Goal: Communication & Community: Answer question/provide support

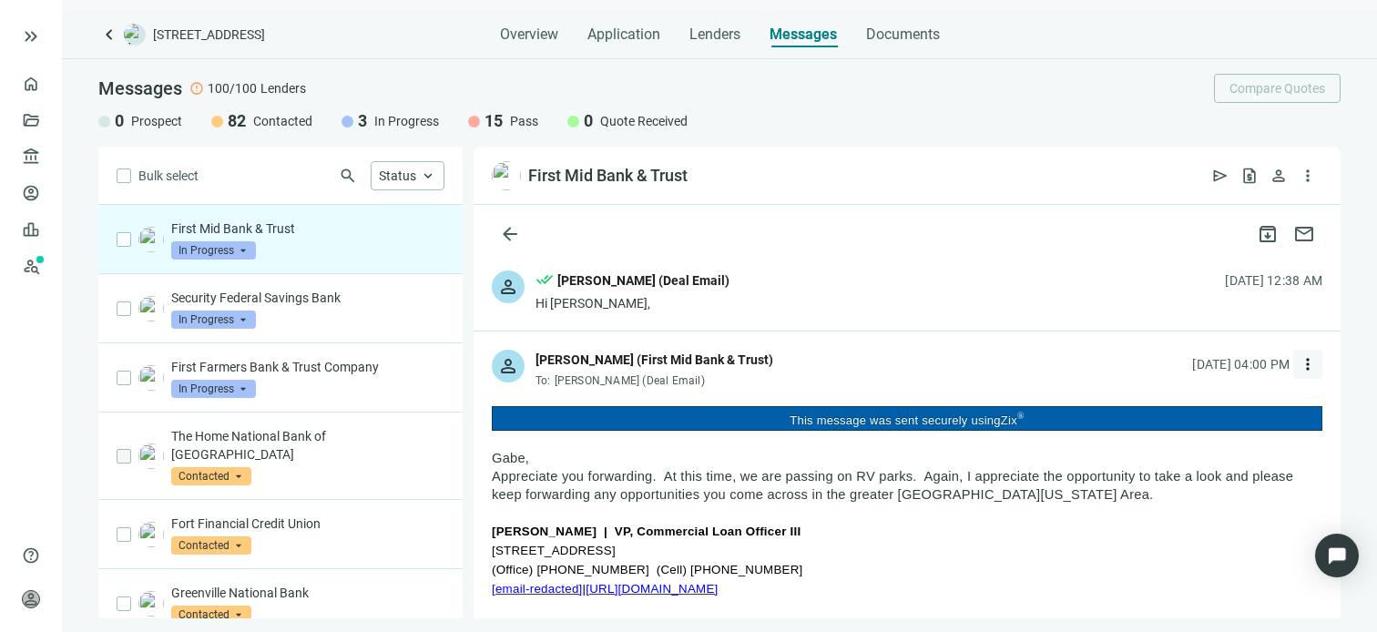
click at [1299, 362] on span "more_vert" at bounding box center [1308, 364] width 18 height 18
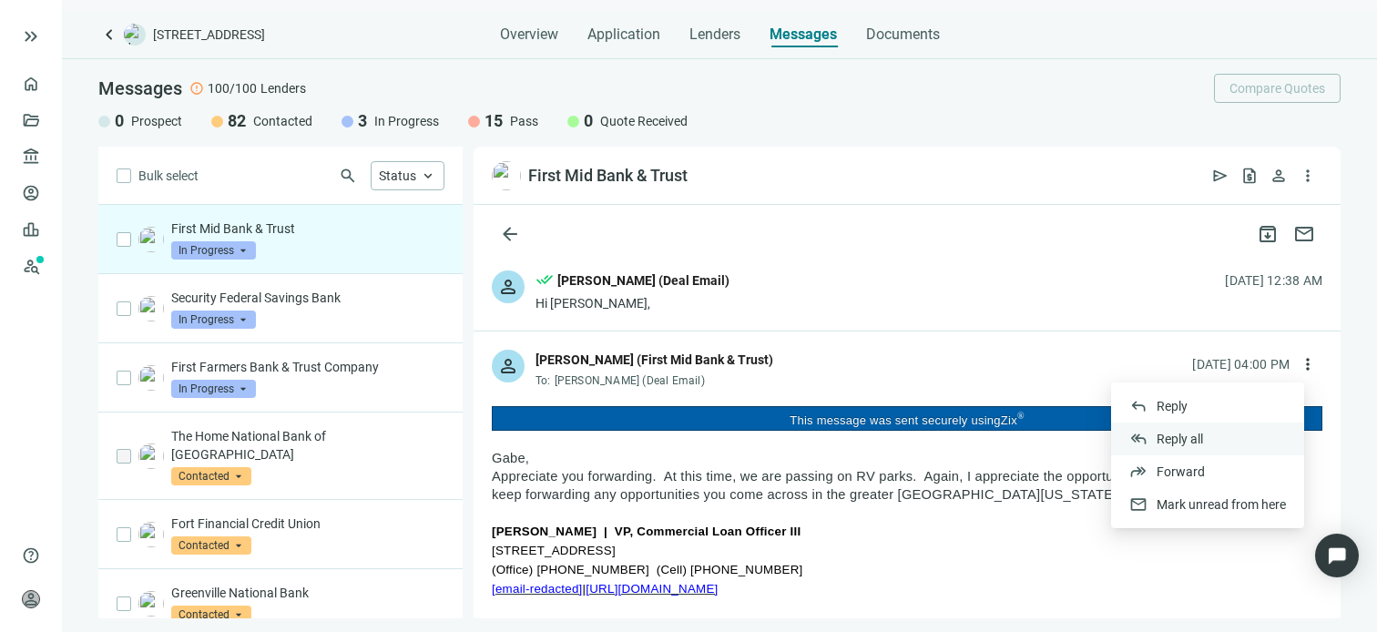
click at [1184, 442] on span "Reply all" at bounding box center [1180, 439] width 46 height 15
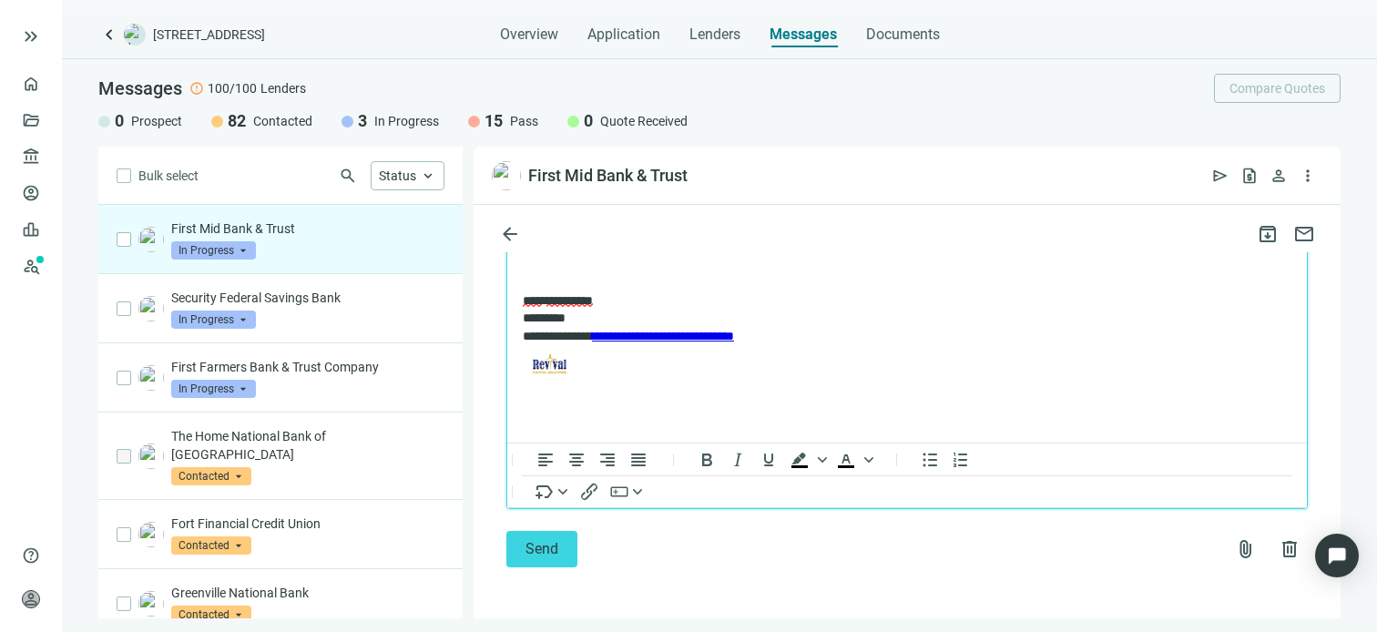
scroll to position [2283, 0]
click at [546, 554] on span "Send" at bounding box center [541, 548] width 33 height 17
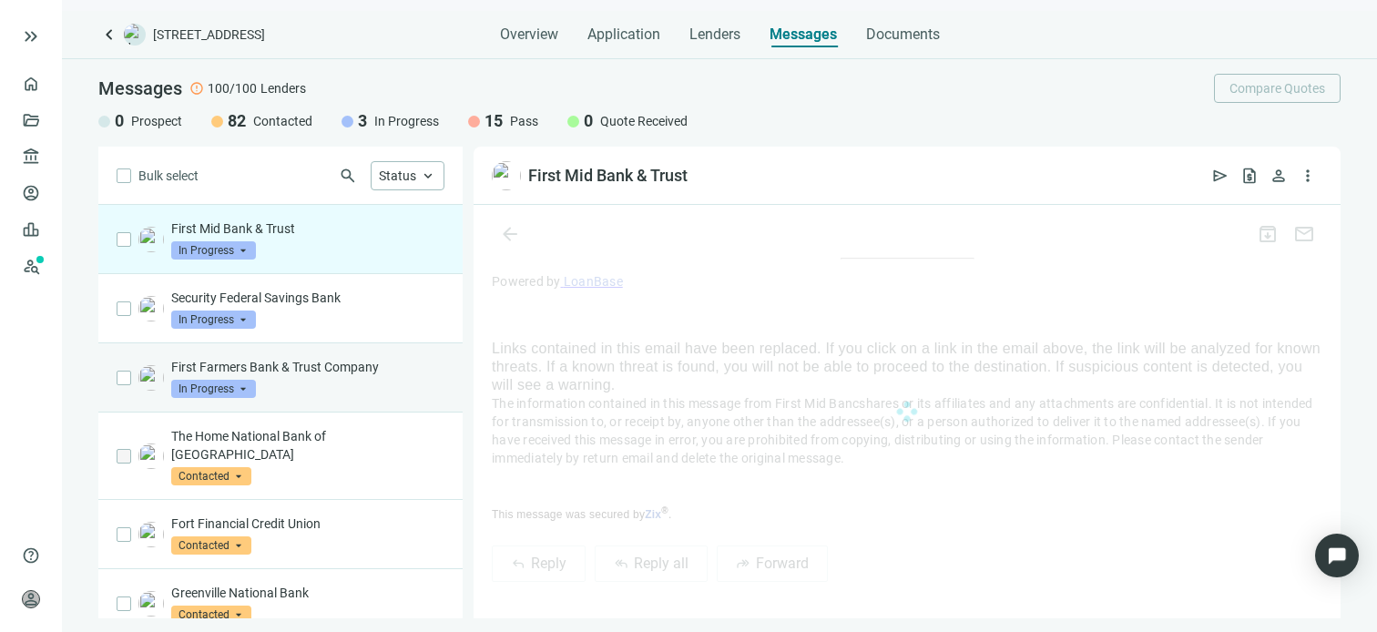
scroll to position [2254, 0]
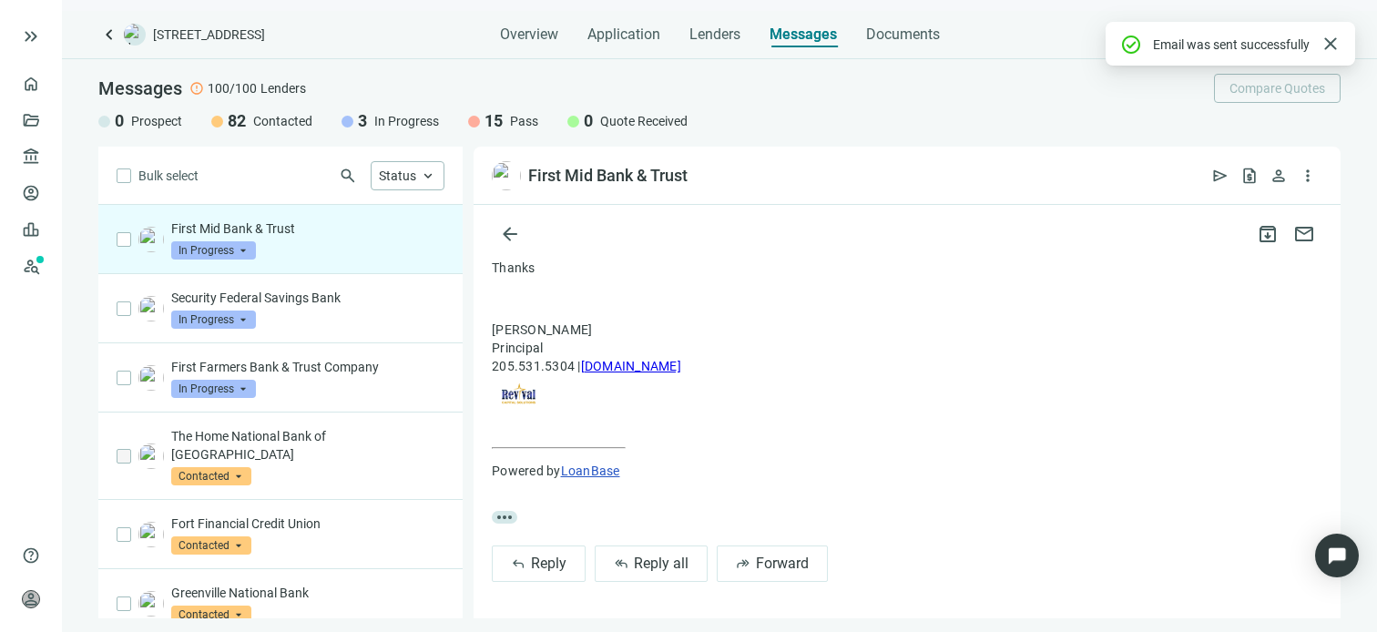
click at [244, 248] on span "In Progress" at bounding box center [213, 250] width 85 height 18
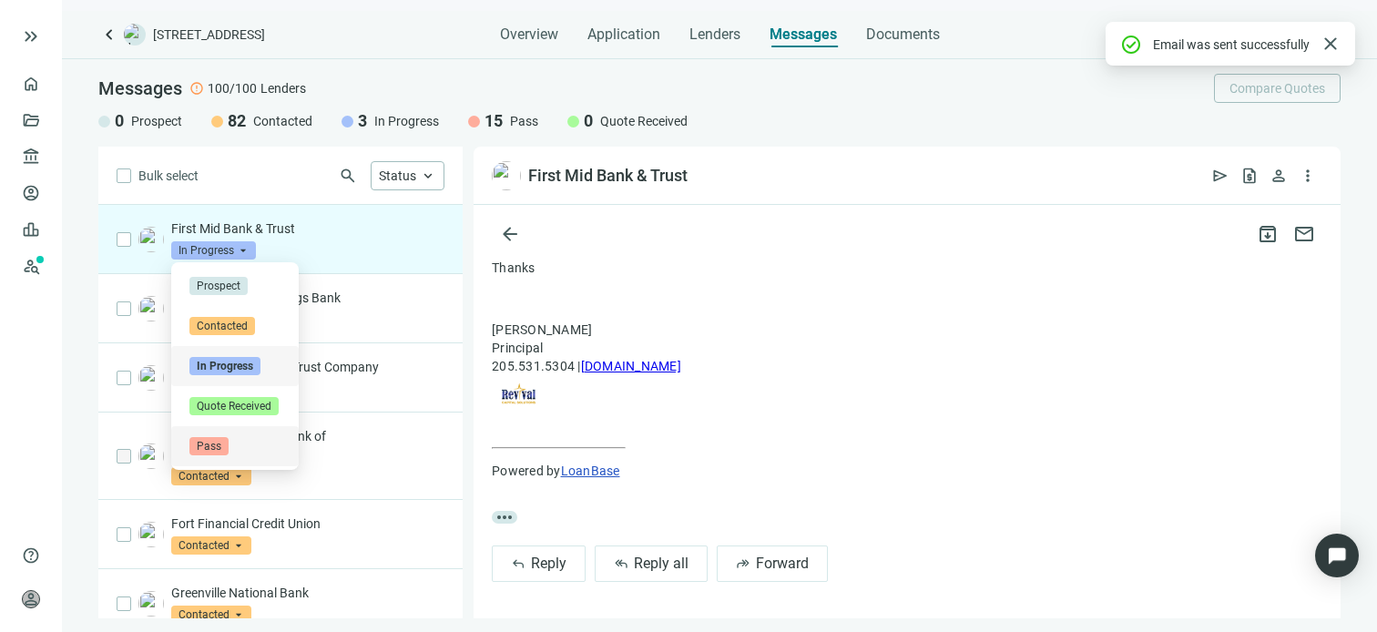
click at [216, 444] on span "Pass" at bounding box center [208, 446] width 39 height 18
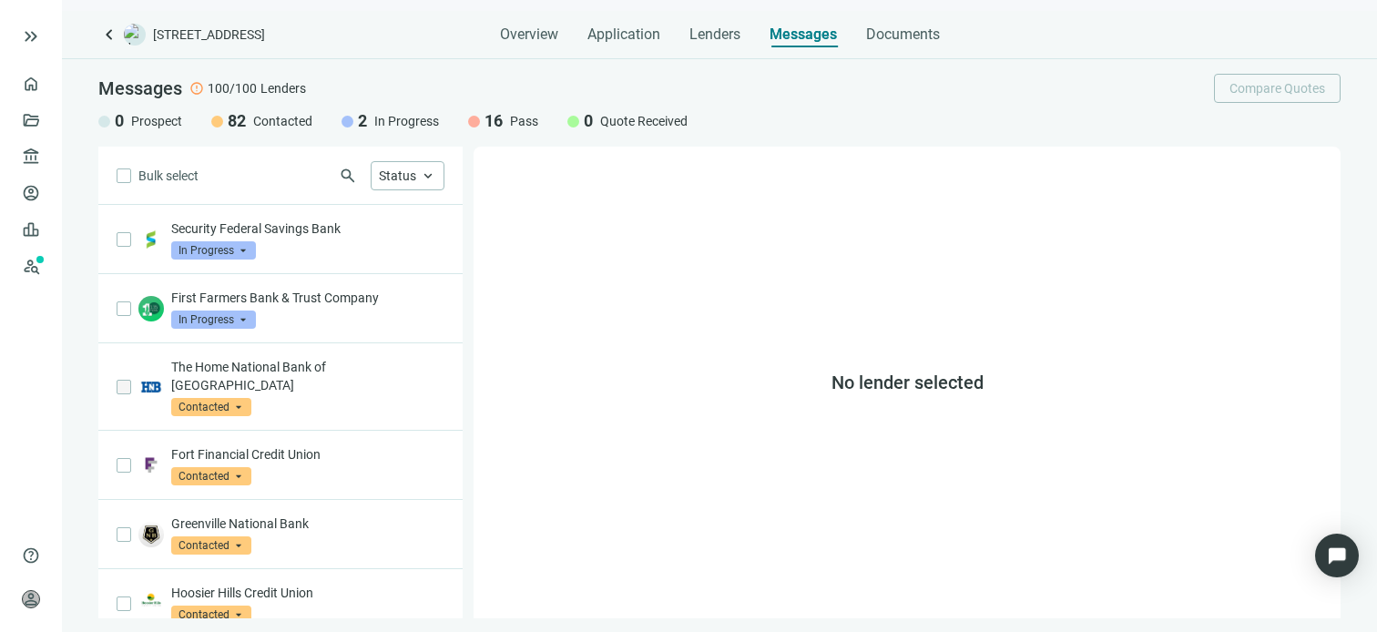
click at [666, 174] on div "No lender selected" at bounding box center [907, 383] width 867 height 472
